Goal: Information Seeking & Learning: Learn about a topic

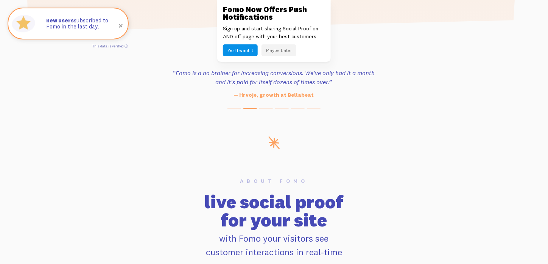
scroll to position [341, 0]
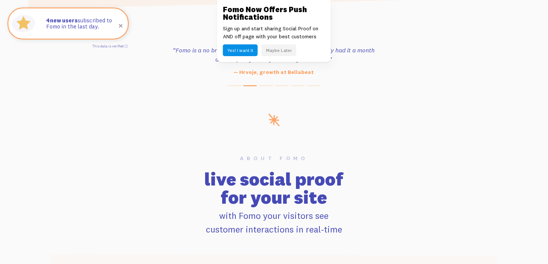
click at [273, 47] on button "Maybe Later" at bounding box center [279, 50] width 35 height 12
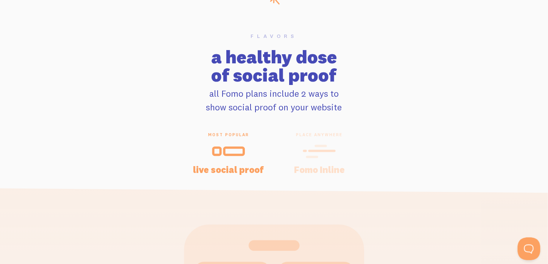
scroll to position [1553, 0]
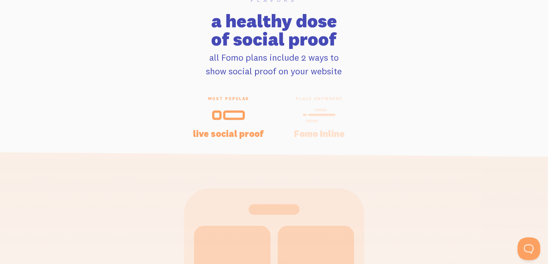
click at [312, 116] on icon at bounding box center [319, 114] width 33 height 17
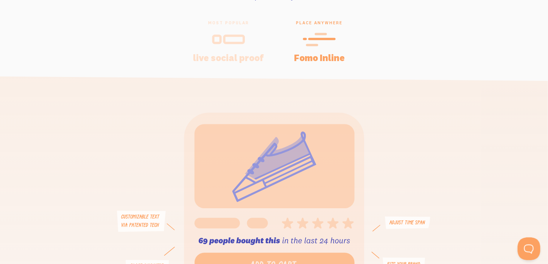
click at [220, 30] on div at bounding box center [228, 39] width 73 height 18
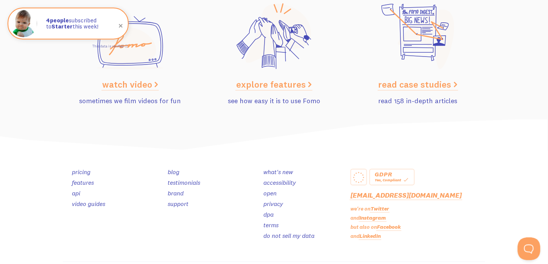
scroll to position [3778, 0]
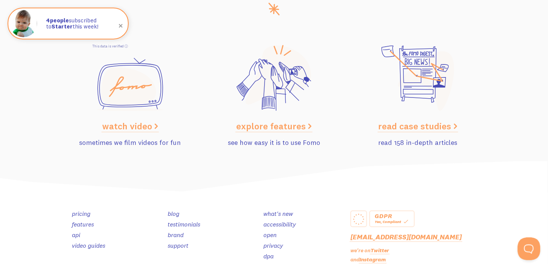
click at [255, 128] on link "explore features" at bounding box center [274, 125] width 76 height 11
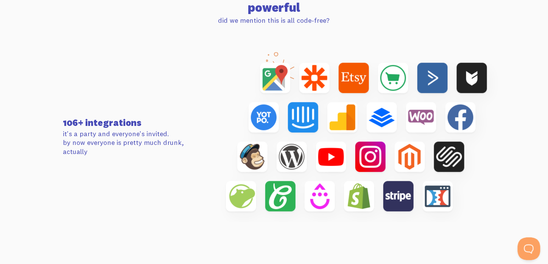
scroll to position [2310, 0]
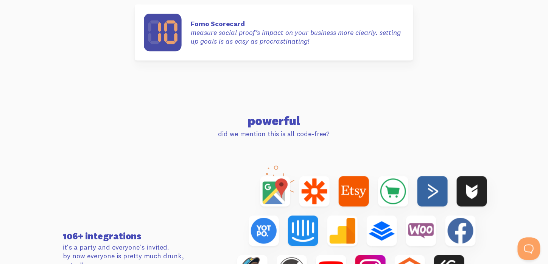
click at [383, 102] on section "powerful did we mention this is all code-free?" at bounding box center [274, 113] width 548 height 50
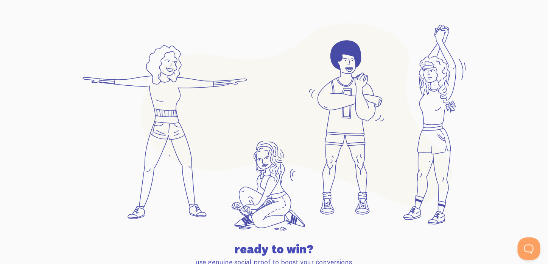
scroll to position [3901, 0]
